Goal: Information Seeking & Learning: Learn about a topic

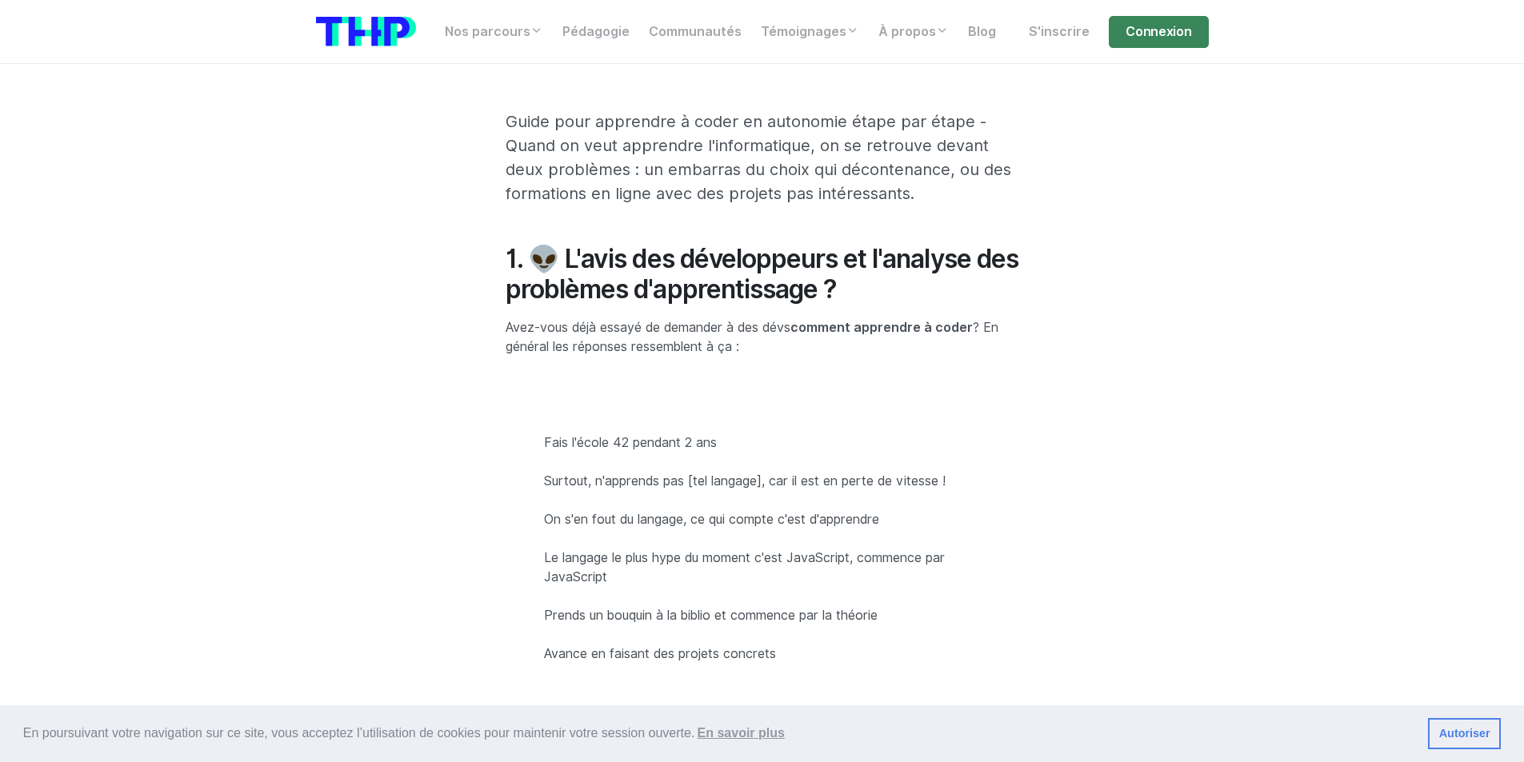
scroll to position [480, 0]
click at [643, 283] on h2 "1. 👽 L'avis des développeurs et l'analyse des problèmes d'apprentissage ?" at bounding box center [761, 274] width 513 height 62
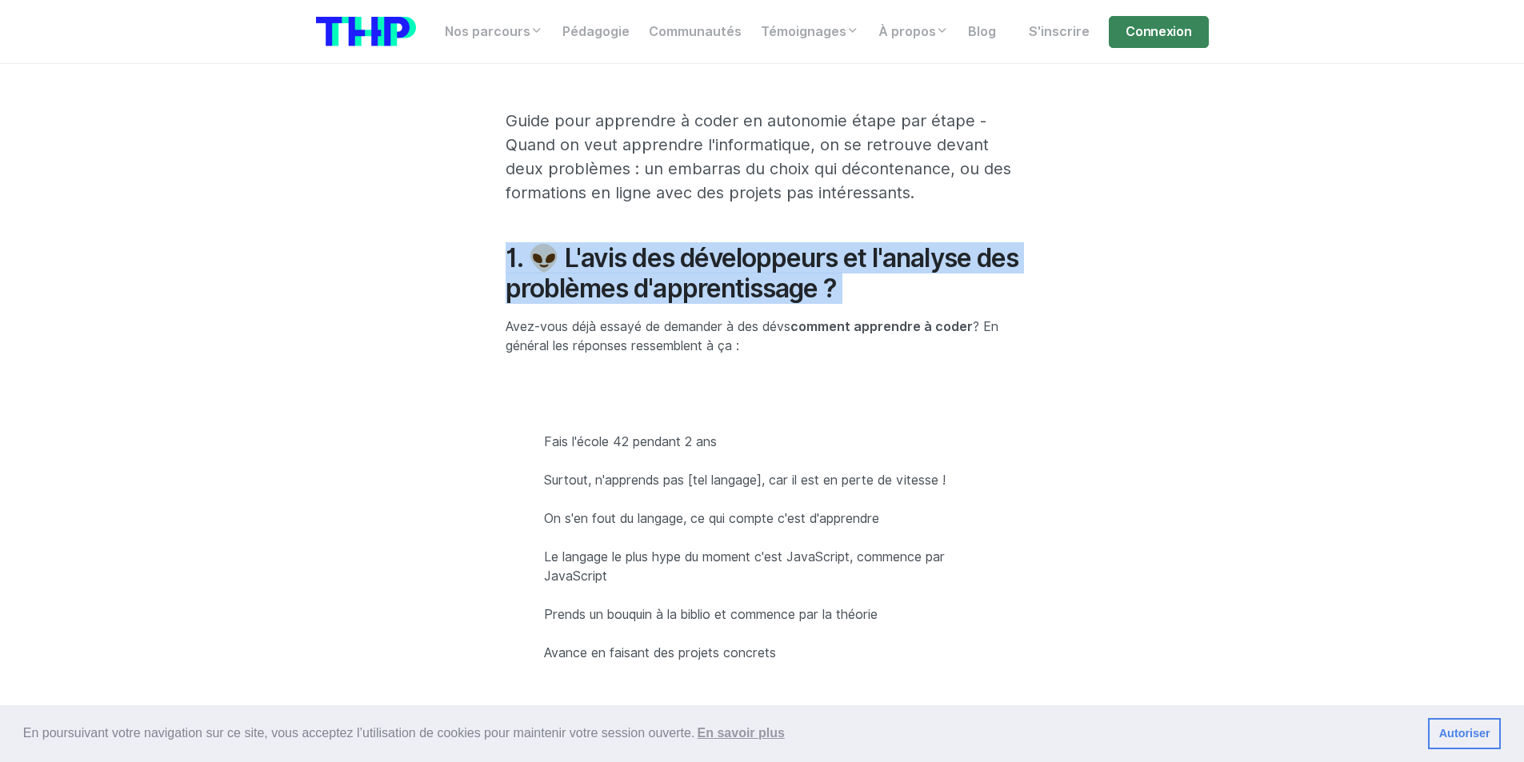
click at [643, 283] on h2 "1. 👽 L'avis des développeurs et l'analyse des problèmes d'apprentissage ?" at bounding box center [761, 274] width 513 height 62
click at [641, 283] on h2 "1. 👽 L'avis des développeurs et l'analyse des problèmes d'apprentissage ?" at bounding box center [761, 274] width 513 height 62
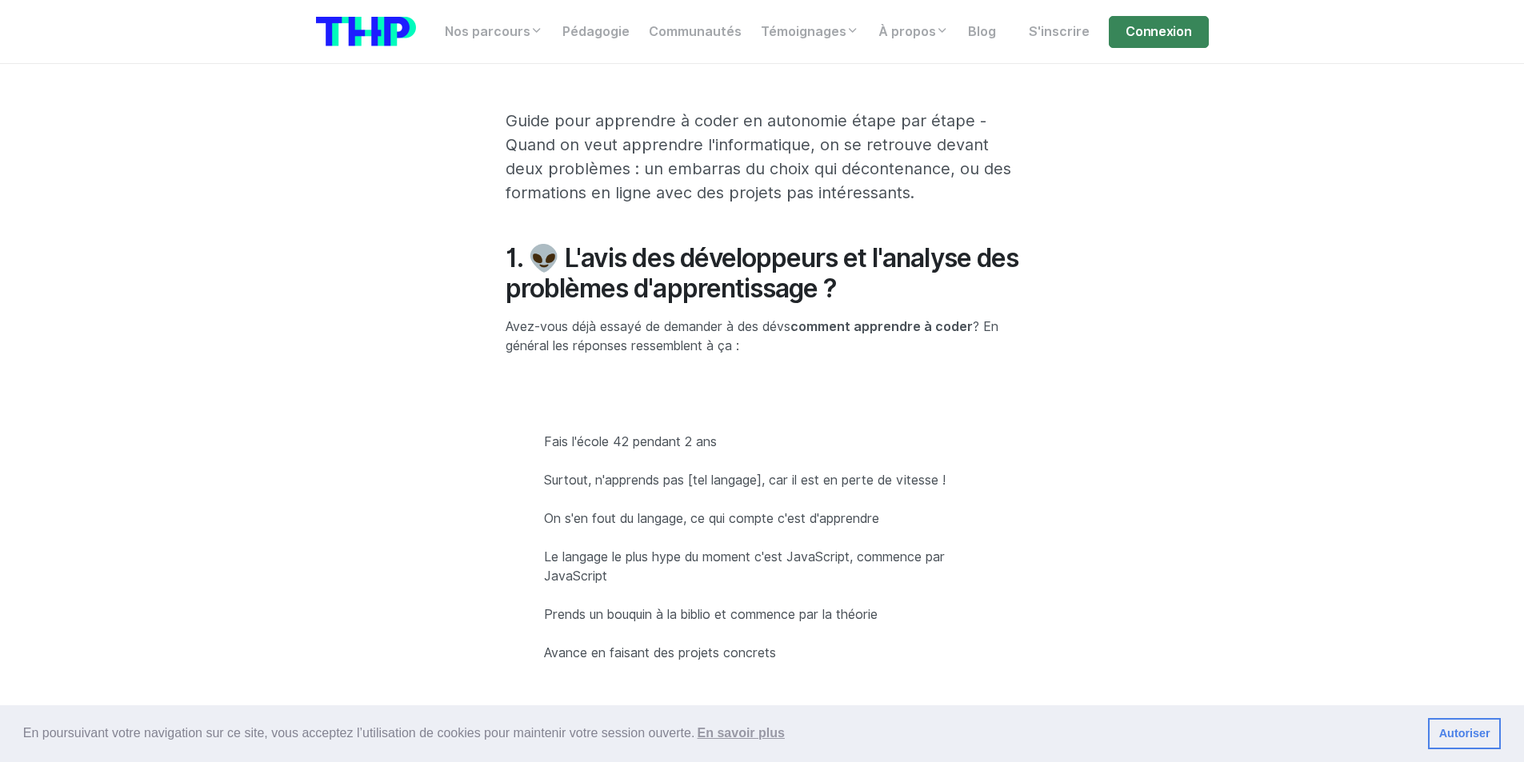
click at [646, 473] on p "Surtout, n'apprends pas [tel langage], car il est en perte de vitesse !" at bounding box center [762, 480] width 436 height 19
click at [628, 474] on p "Surtout, n'apprends pas [tel langage], car il est en perte de vitesse !" at bounding box center [762, 480] width 436 height 19
click at [599, 332] on p "Avez-vous déjà essayé de demander à des dévs comment apprendre à coder ? En gén…" at bounding box center [761, 337] width 513 height 38
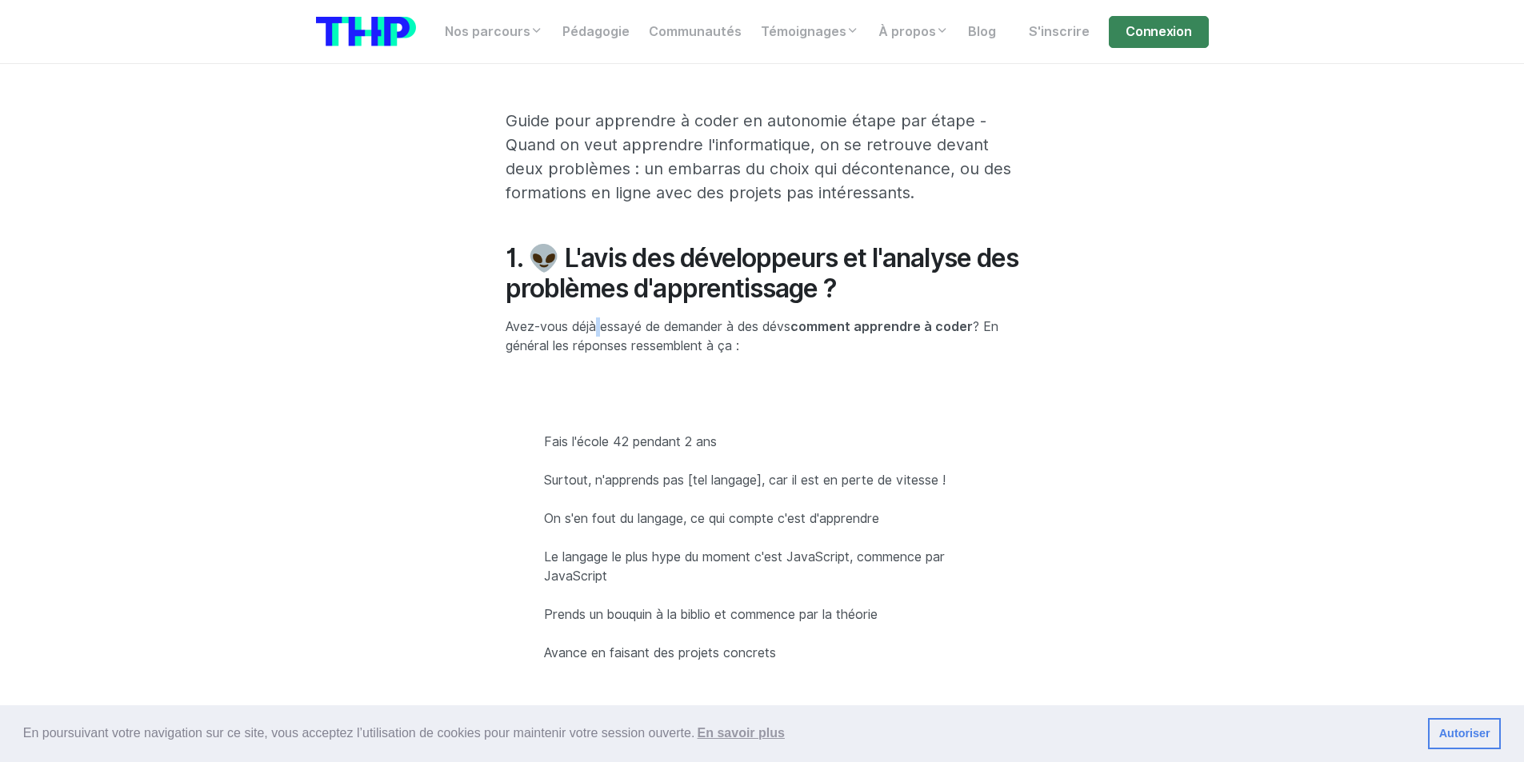
click at [599, 332] on p "Avez-vous déjà essayé de demander à des dévs comment apprendre à coder ? En gén…" at bounding box center [761, 337] width 513 height 38
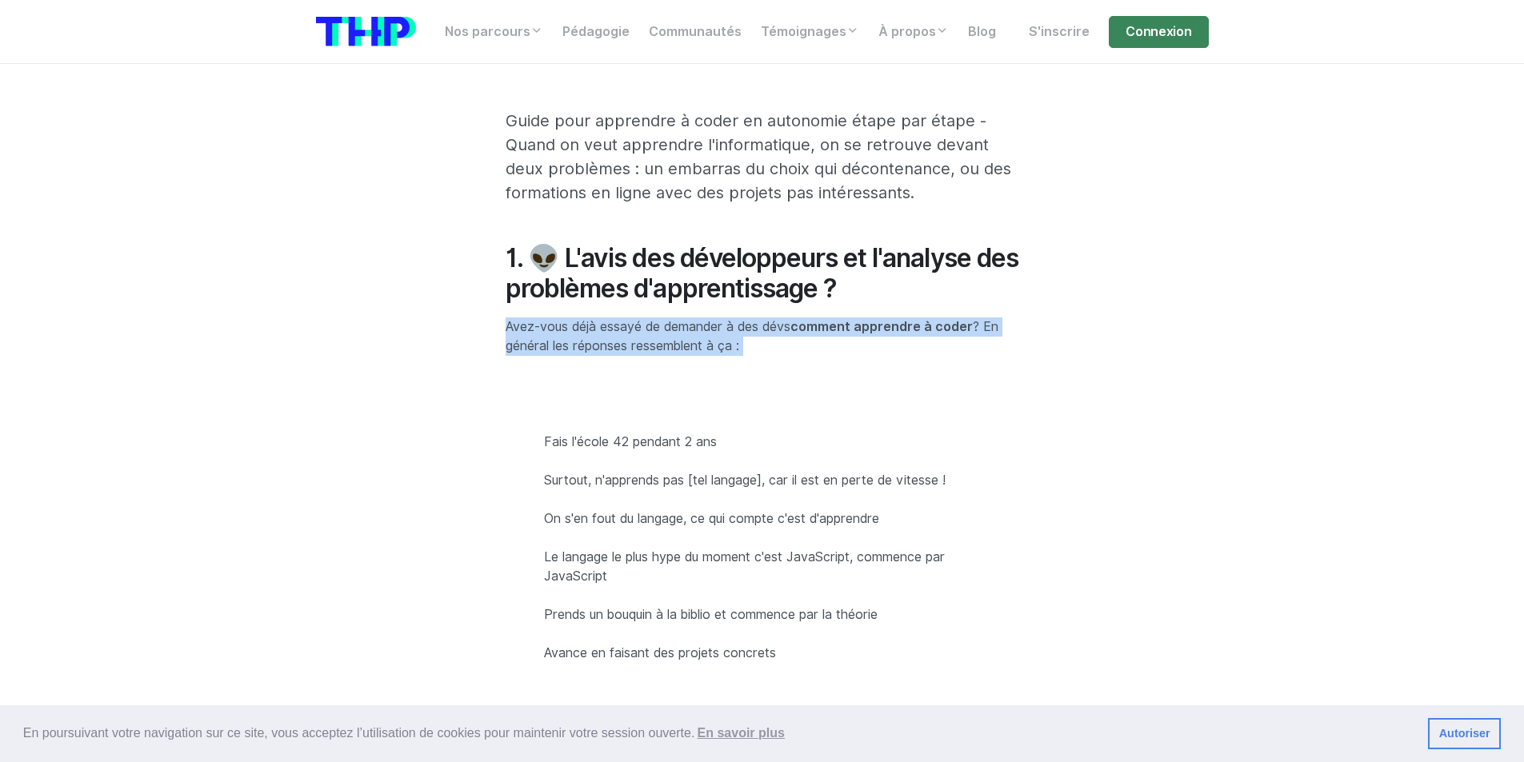
click at [599, 332] on p "Avez-vous déjà essayé de demander à des dévs comment apprendre à coder ? En gén…" at bounding box center [761, 337] width 513 height 38
click at [597, 332] on p "Avez-vous déjà essayé de demander à des dévs comment apprendre à coder ? En gén…" at bounding box center [761, 337] width 513 height 38
click at [581, 334] on p "Avez-vous déjà essayé de demander à des dévs comment apprendre à coder ? En gén…" at bounding box center [761, 337] width 513 height 38
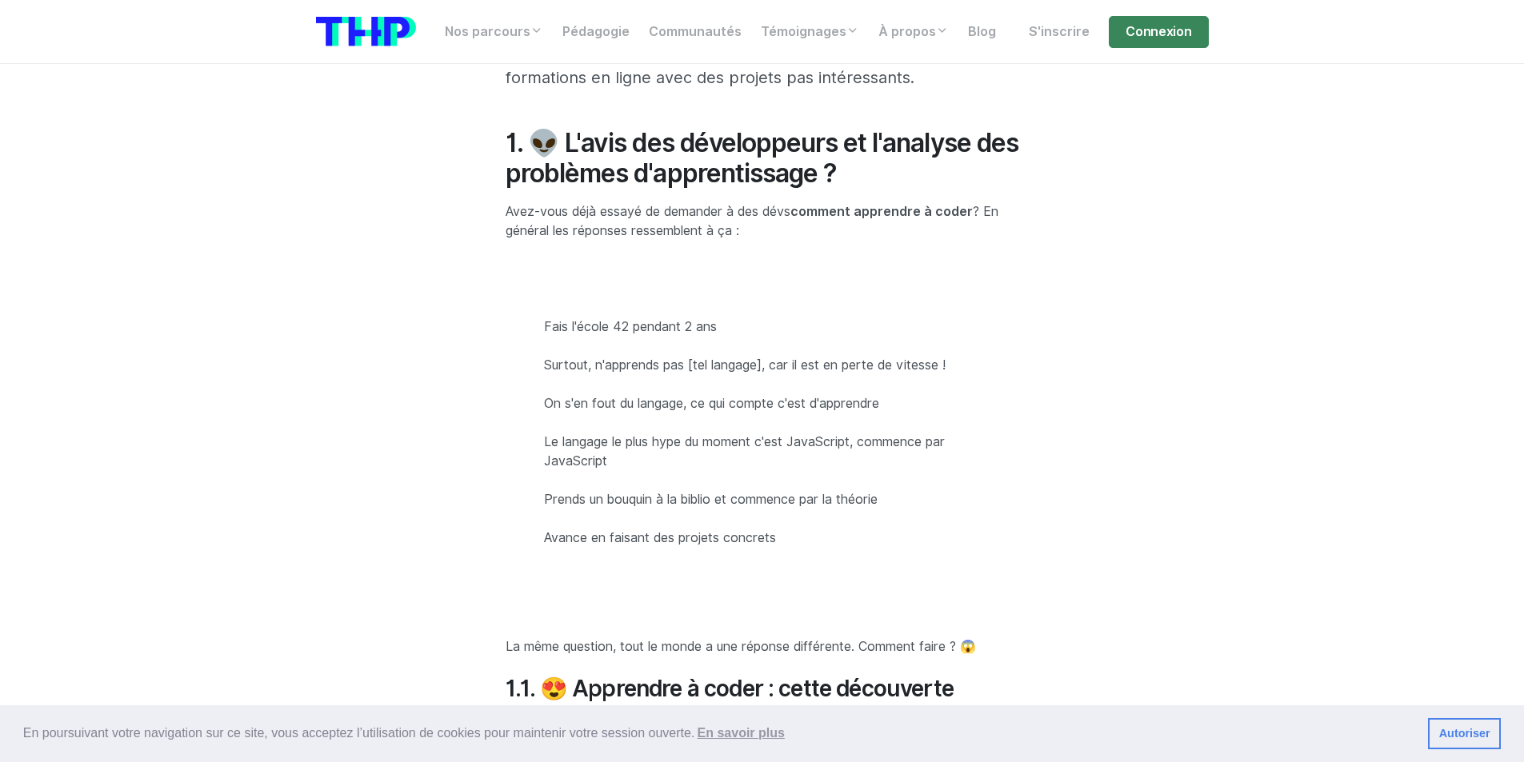
scroll to position [720, 0]
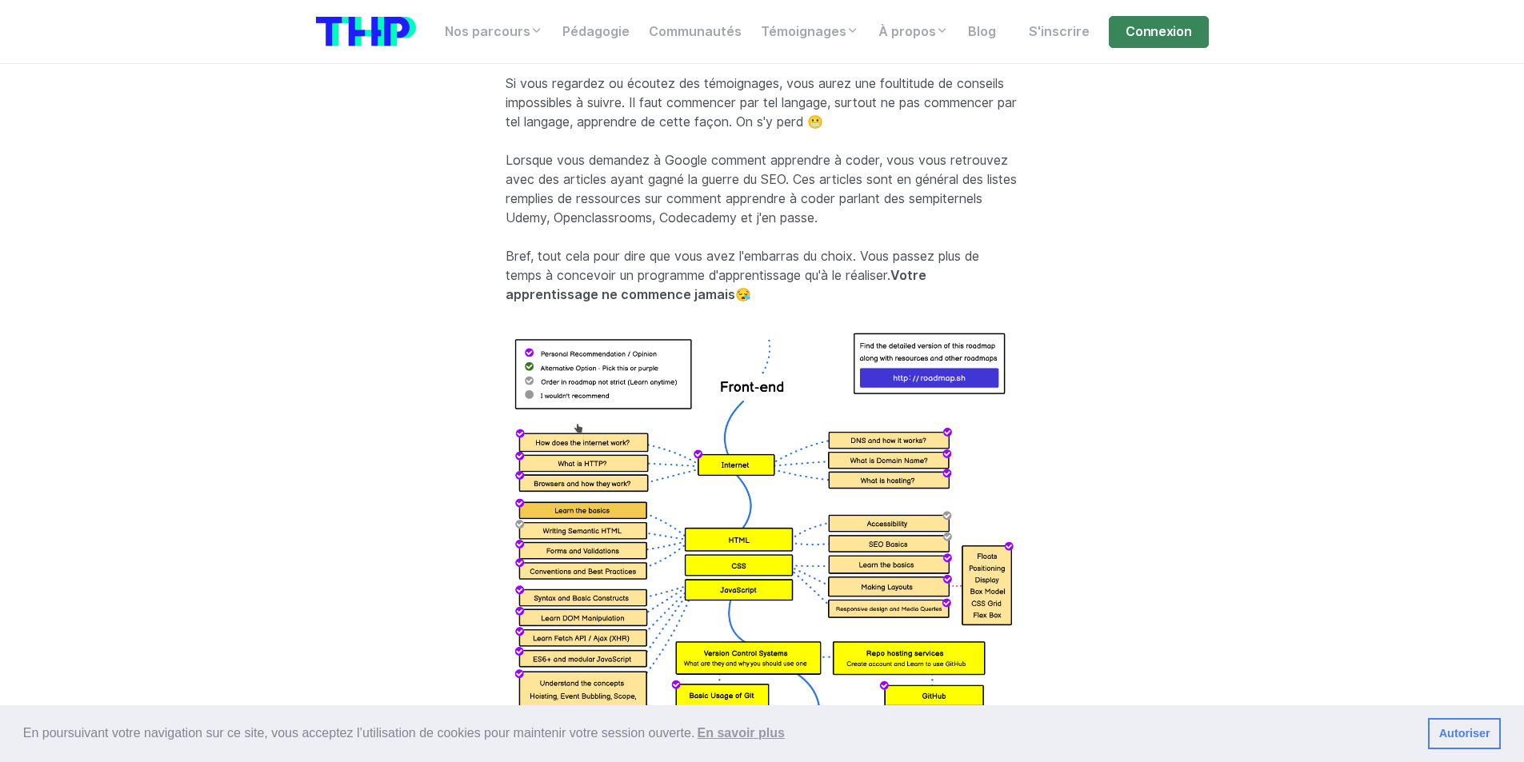
scroll to position [1600, 0]
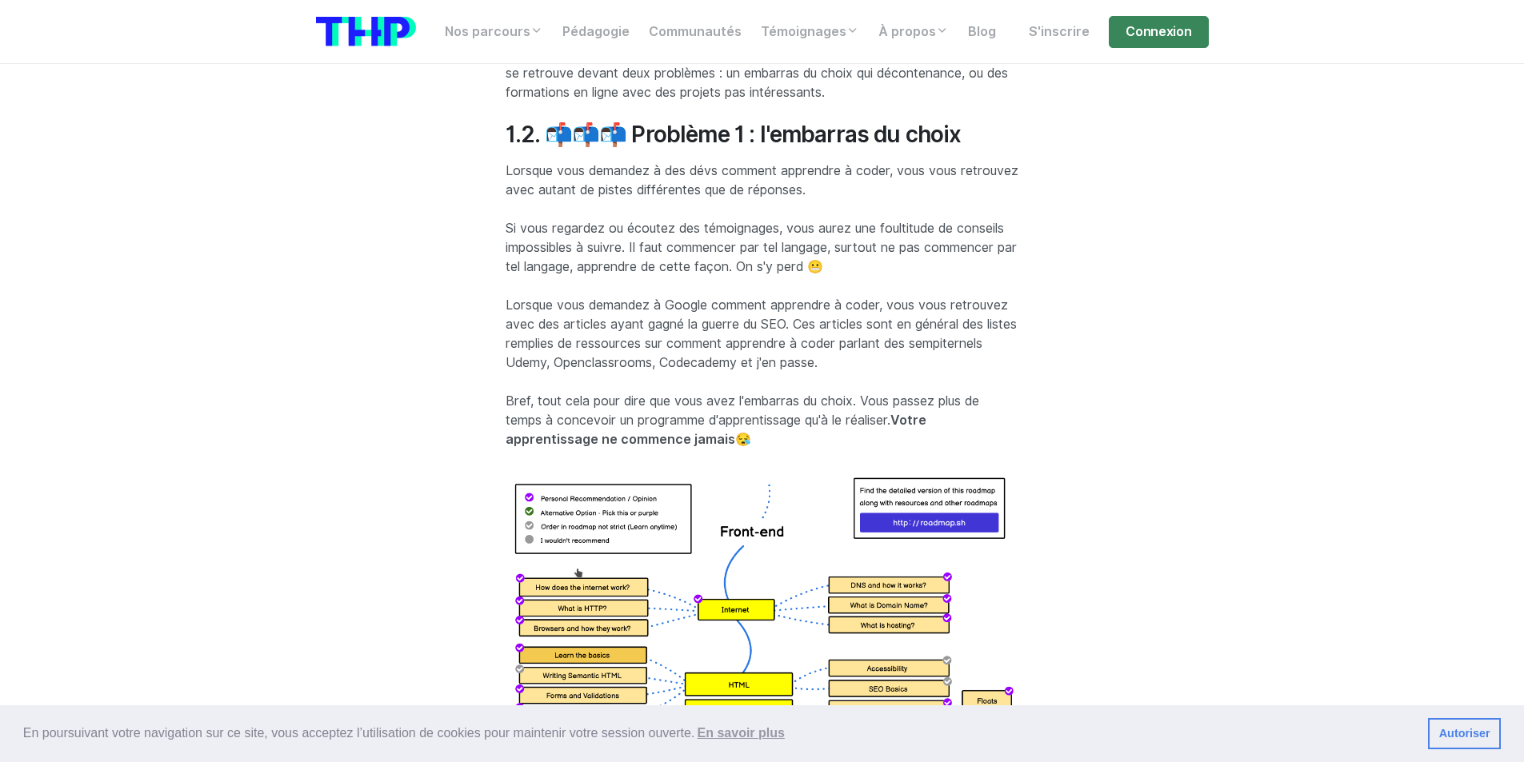
click at [683, 372] on p "Lorsque vous demandez à Google comment apprendre à coder, vous vous retrouvez a…" at bounding box center [761, 334] width 513 height 77
click at [664, 244] on p "Si vous regardez ou écoutez des témoignages, vous aurez une foultitude de conse…" at bounding box center [761, 248] width 513 height 58
drag, startPoint x: 713, startPoint y: 317, endPoint x: 768, endPoint y: 321, distance: 54.5
click at [764, 321] on p "Lorsque vous demandez à Google comment apprendre à coder, vous vous retrouvez a…" at bounding box center [761, 334] width 513 height 77
click at [768, 321] on p "Lorsque vous demandez à Google comment apprendre à coder, vous vous retrouvez a…" at bounding box center [761, 334] width 513 height 77
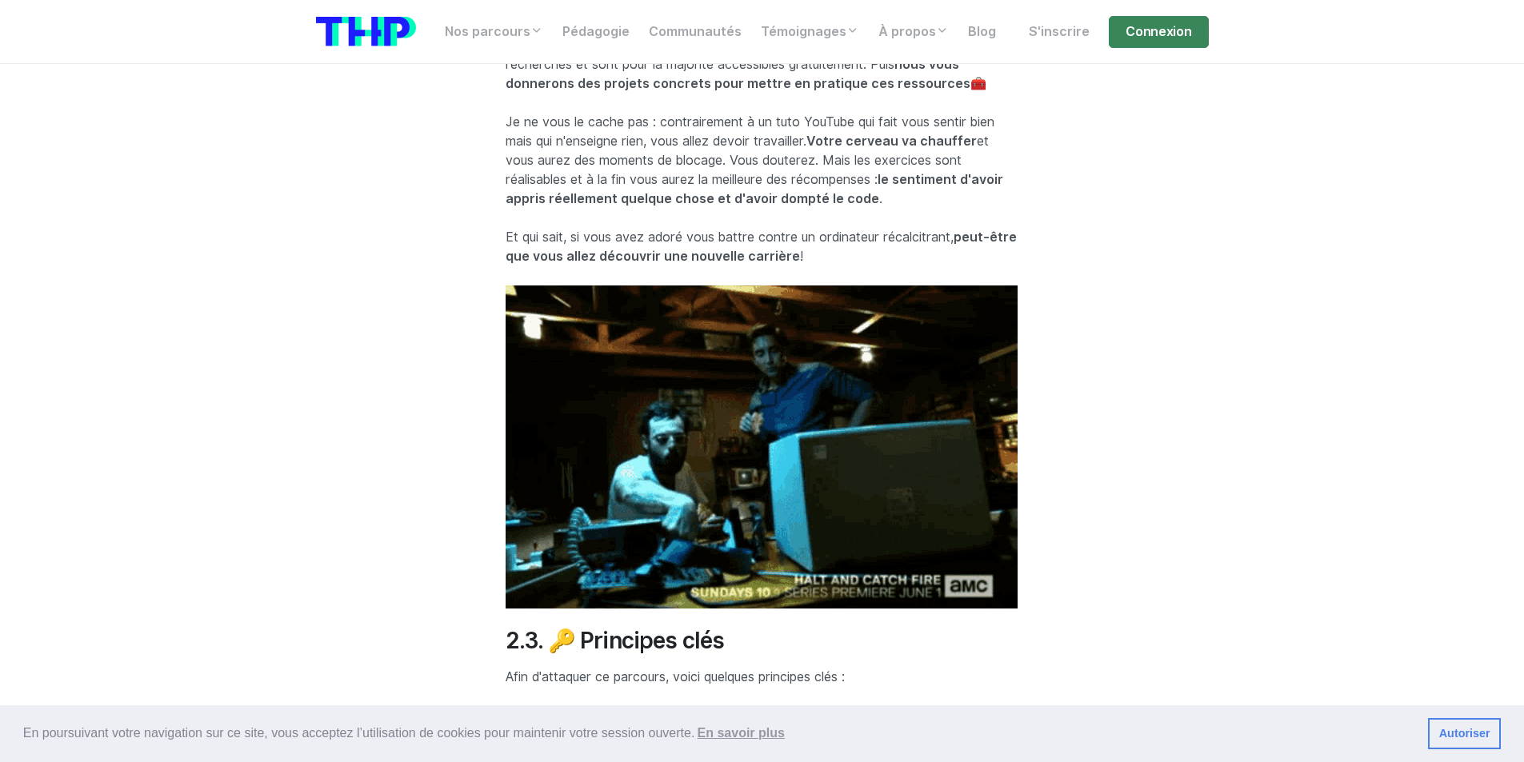
scroll to position [4200, 0]
